Goal: Transaction & Acquisition: Purchase product/service

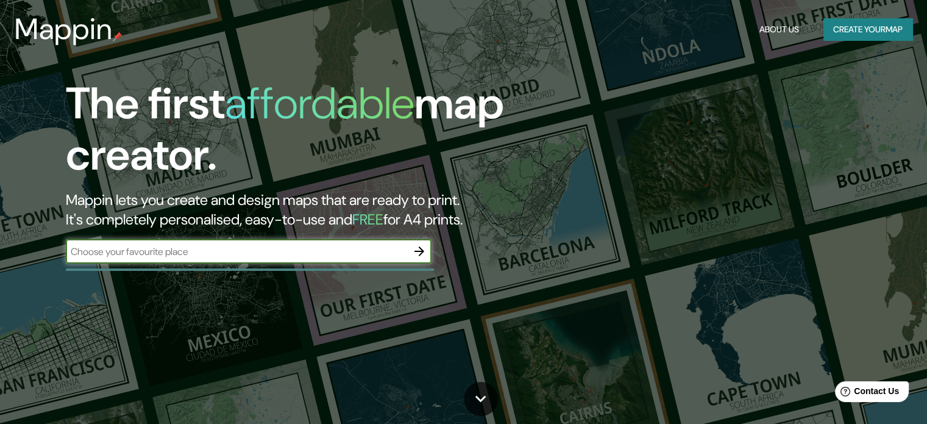
click at [370, 251] on input "text" at bounding box center [236, 251] width 341 height 14
type input "[GEOGRAPHIC_DATA]"
click at [417, 247] on icon "button" at bounding box center [419, 251] width 15 height 15
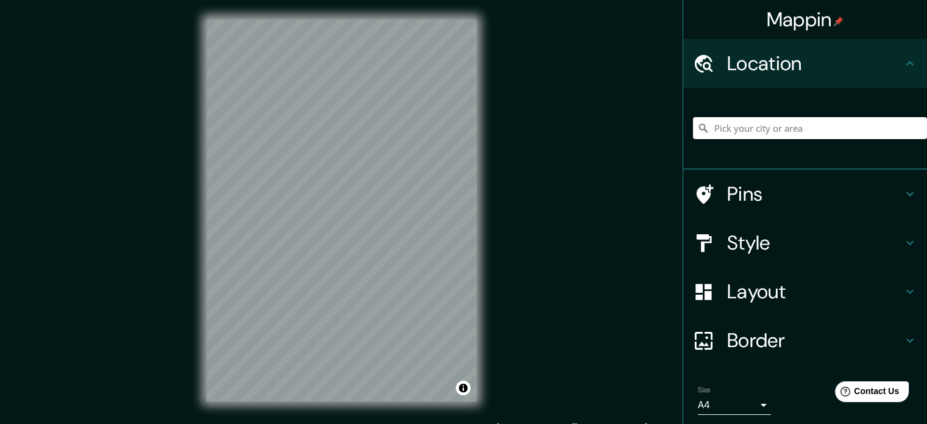
click at [758, 255] on h4 "Style" at bounding box center [815, 242] width 176 height 24
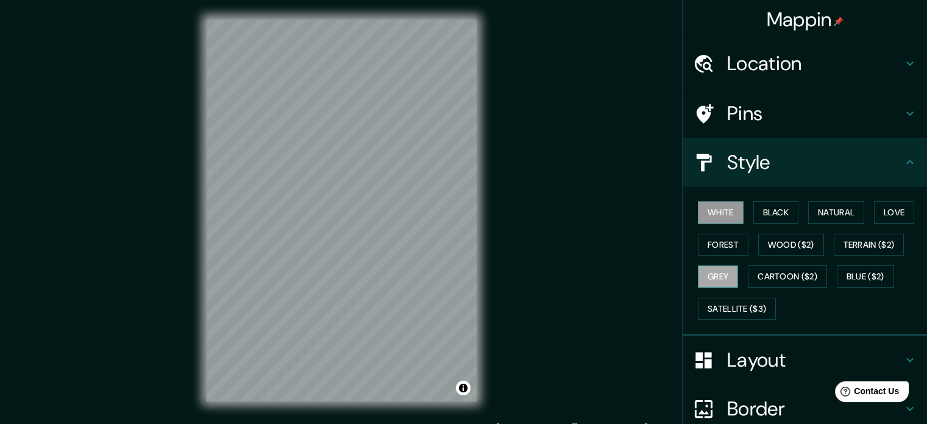
click at [702, 277] on button "Grey" at bounding box center [718, 276] width 40 height 23
click at [714, 218] on button "White" at bounding box center [721, 212] width 46 height 23
click at [863, 271] on button "Blue ($2)" at bounding box center [865, 276] width 57 height 23
click at [551, 170] on div "Mappin Location Pins Style White Black Natural Love Forest Wood ($2) Terrain ($…" at bounding box center [463, 220] width 927 height 440
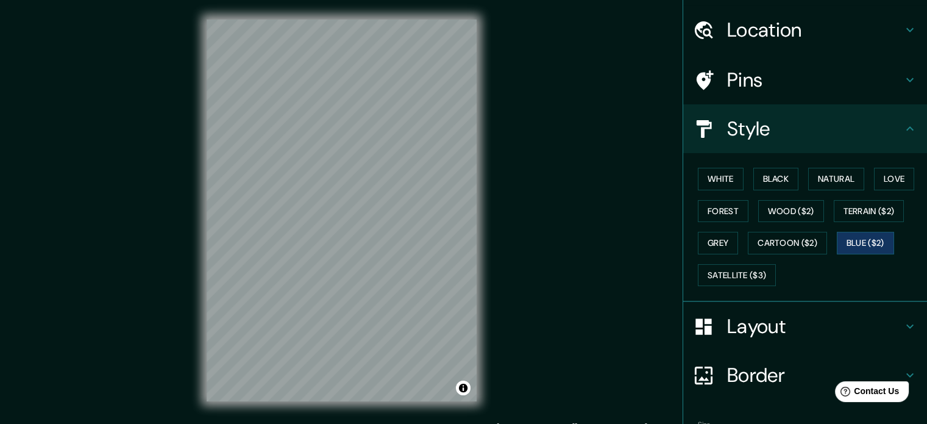
scroll to position [109, 0]
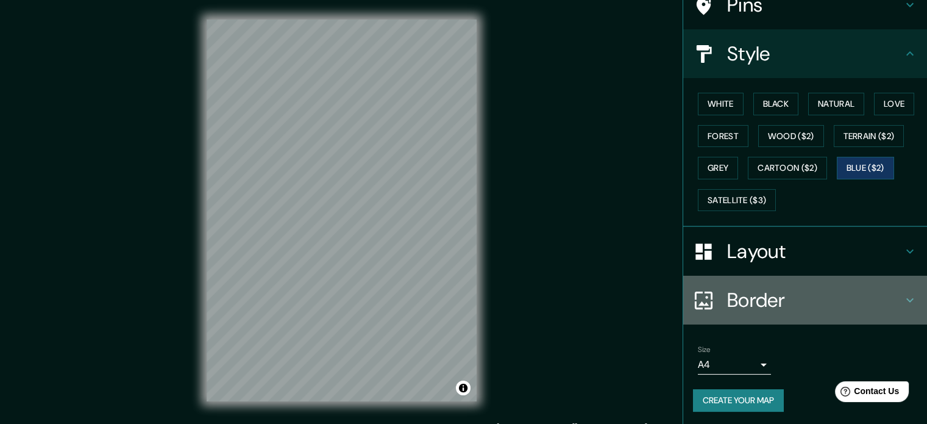
click at [764, 294] on h4 "Border" at bounding box center [815, 300] width 176 height 24
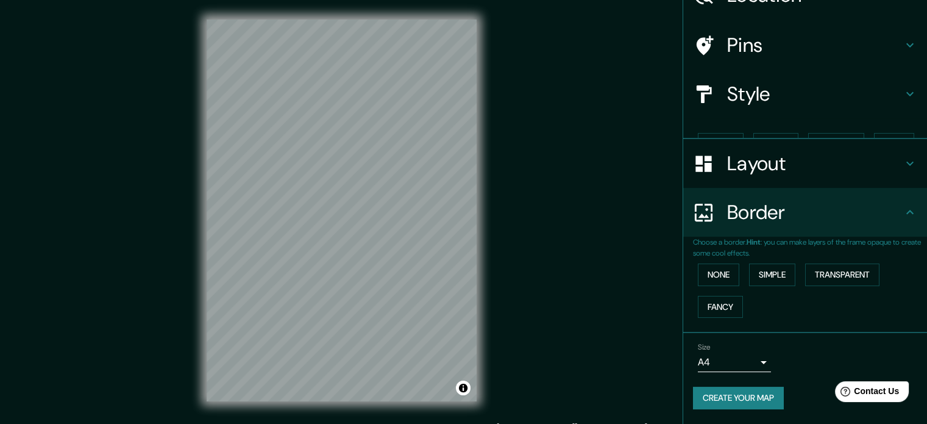
scroll to position [46, 0]
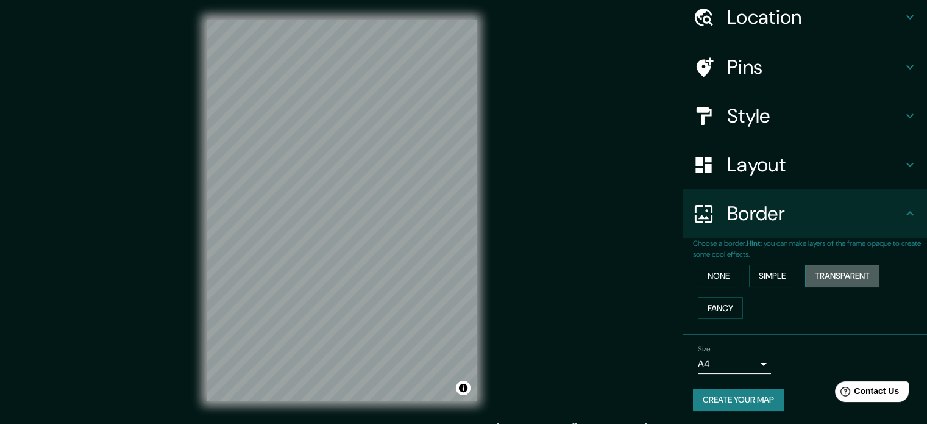
click at [827, 268] on button "Transparent" at bounding box center [842, 276] width 74 height 23
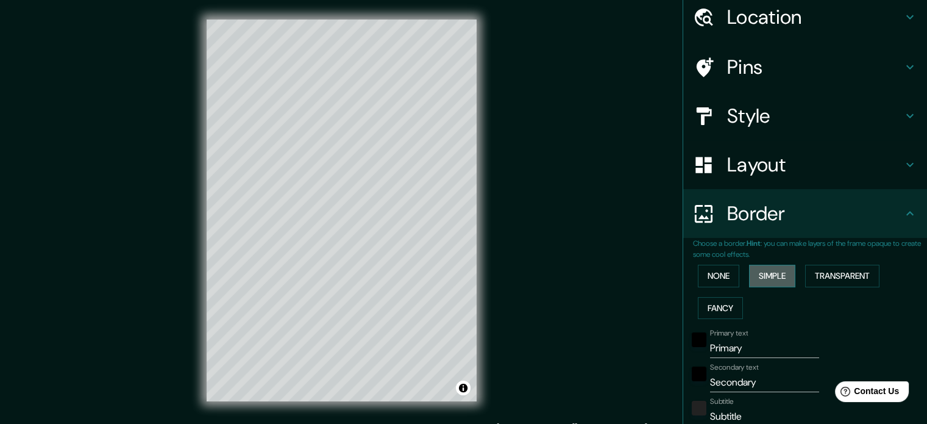
click at [754, 282] on button "Simple" at bounding box center [772, 276] width 46 height 23
click at [710, 282] on button "None" at bounding box center [718, 276] width 41 height 23
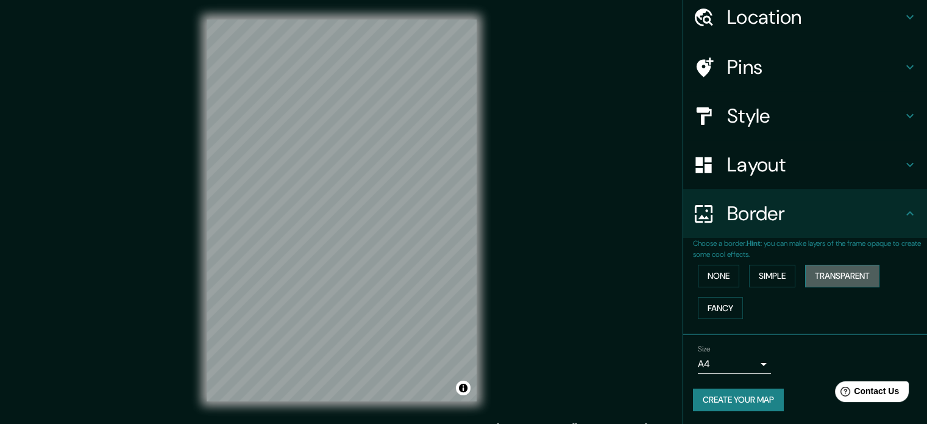
click at [822, 282] on button "Transparent" at bounding box center [842, 276] width 74 height 23
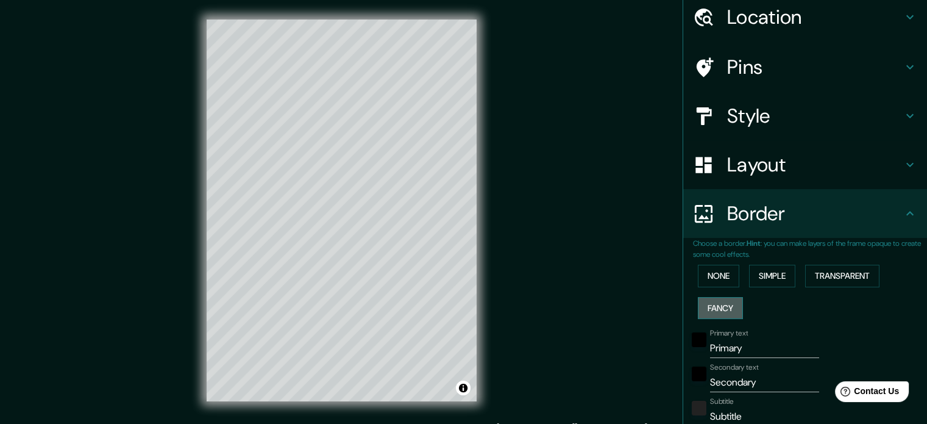
click at [722, 306] on button "Fancy" at bounding box center [720, 308] width 45 height 23
click at [749, 265] on button "Simple" at bounding box center [772, 276] width 46 height 23
click at [843, 274] on button "Transparent" at bounding box center [842, 276] width 74 height 23
click at [717, 268] on button "None" at bounding box center [718, 276] width 41 height 23
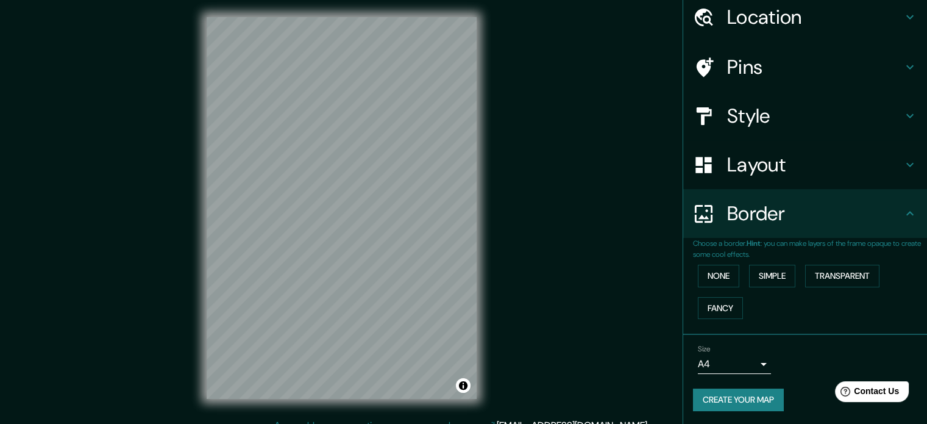
scroll to position [0, 0]
